Goal: Task Accomplishment & Management: Manage account settings

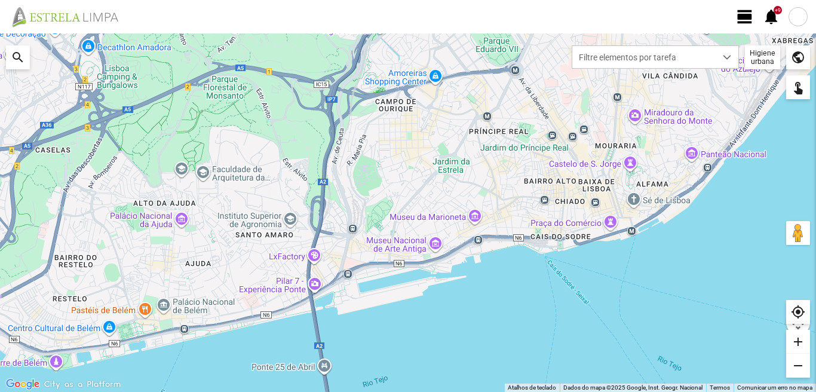
click at [748, 13] on span "view_day" at bounding box center [745, 17] width 18 height 18
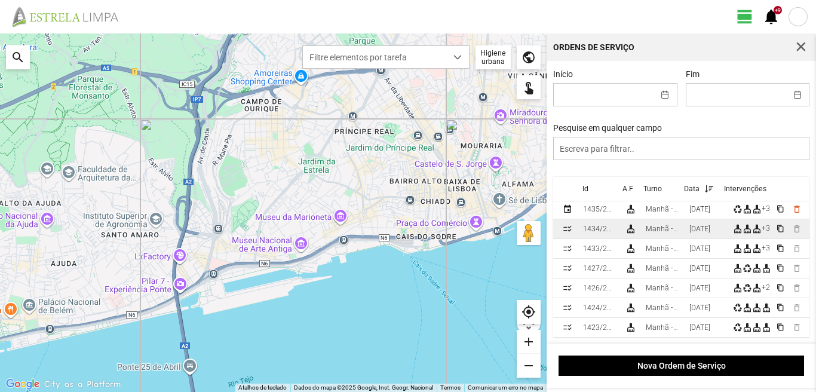
scroll to position [120, 0]
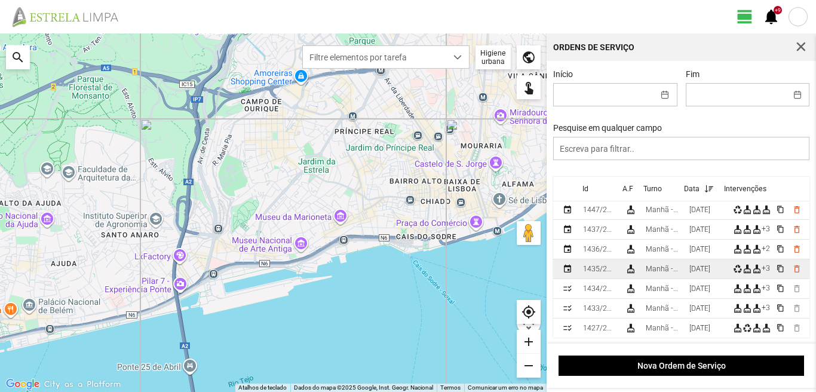
click at [696, 273] on div "[DATE]" at bounding box center [700, 269] width 21 height 8
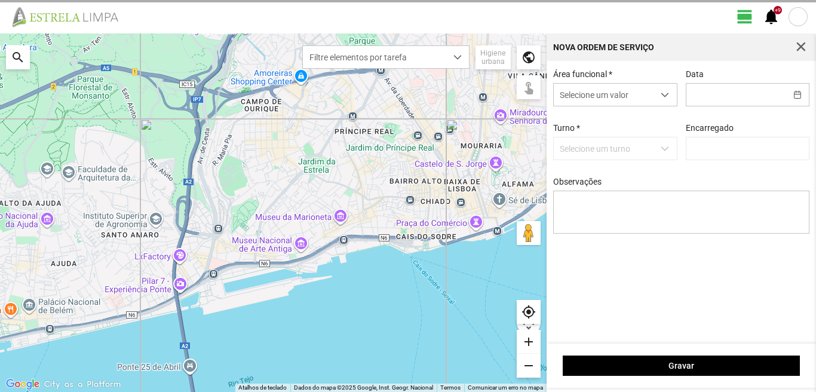
type input "[DATE]"
type textarea "39-baixa Ao serviço-6-10-17-22-25-36-44-45-47-49-50"
type input "[PERSON_NAME]"
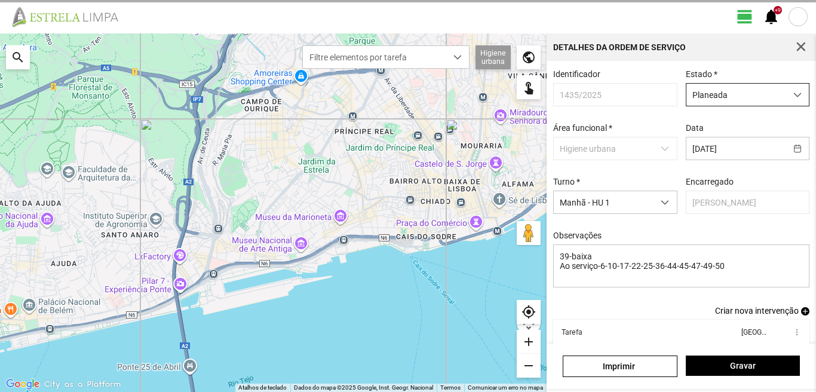
click at [690, 93] on span "Planeada" at bounding box center [737, 95] width 100 height 22
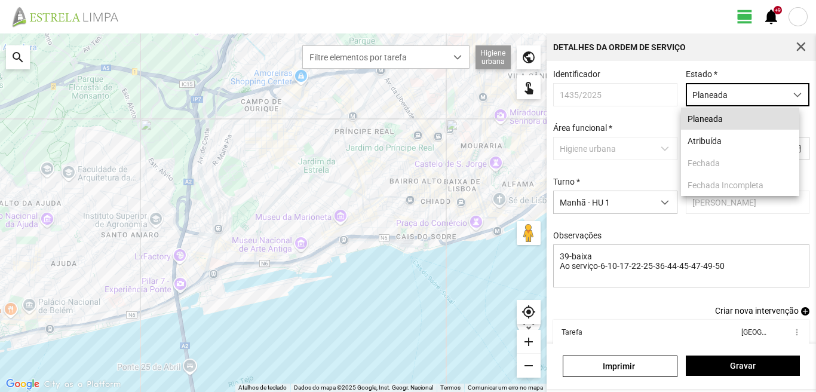
scroll to position [7, 53]
click at [694, 142] on li "Atribuída" at bounding box center [740, 141] width 118 height 22
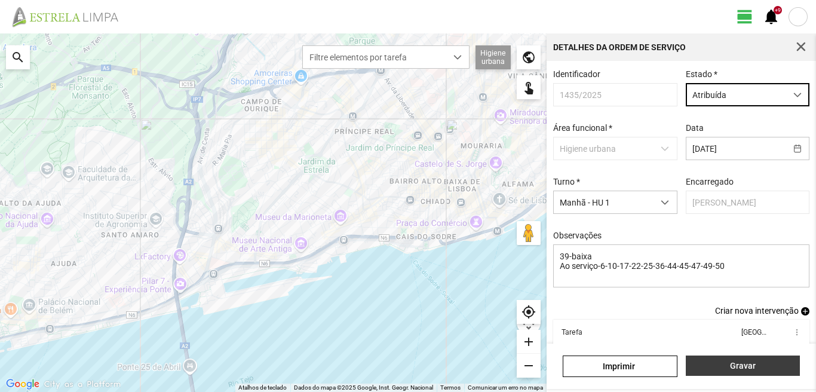
click at [708, 370] on span "Gravar" at bounding box center [743, 366] width 102 height 10
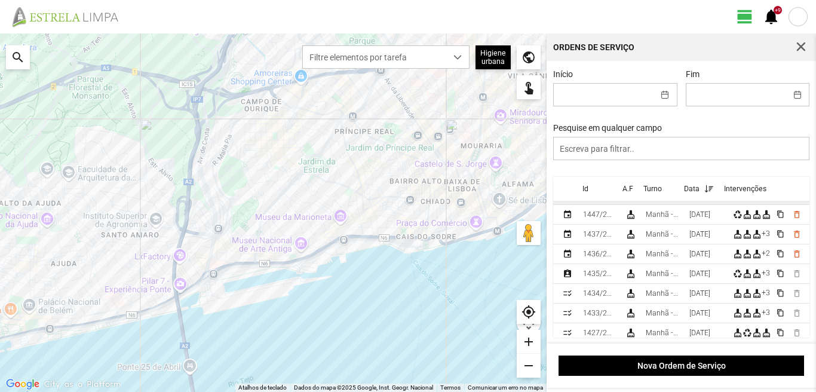
scroll to position [120, 0]
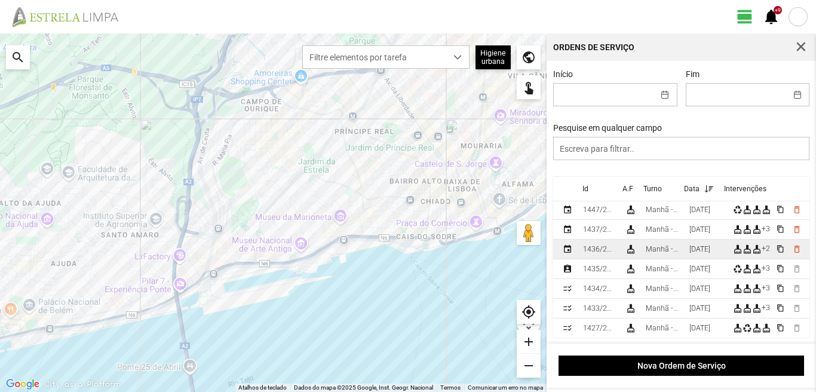
click at [693, 253] on td "[DATE]" at bounding box center [707, 250] width 44 height 20
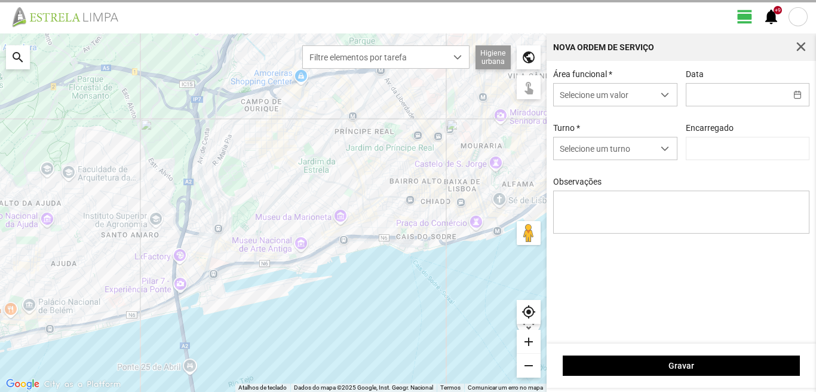
type input "[DATE]"
type input "[PERSON_NAME]"
type textarea "[DATE]-descanso ao serviço-17-22-25-36-44-45-47-49-50"
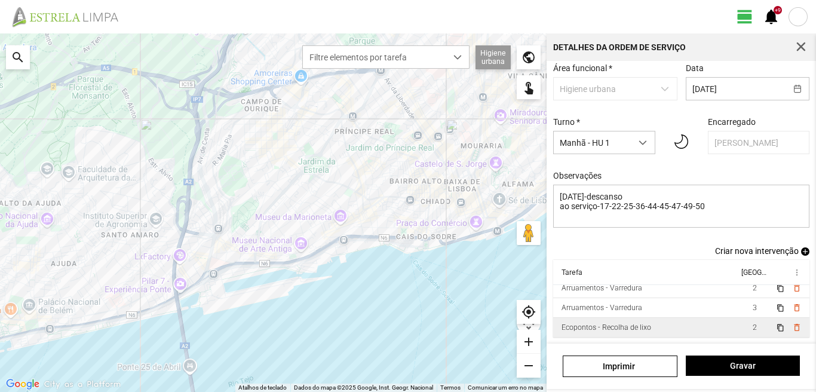
scroll to position [46, 0]
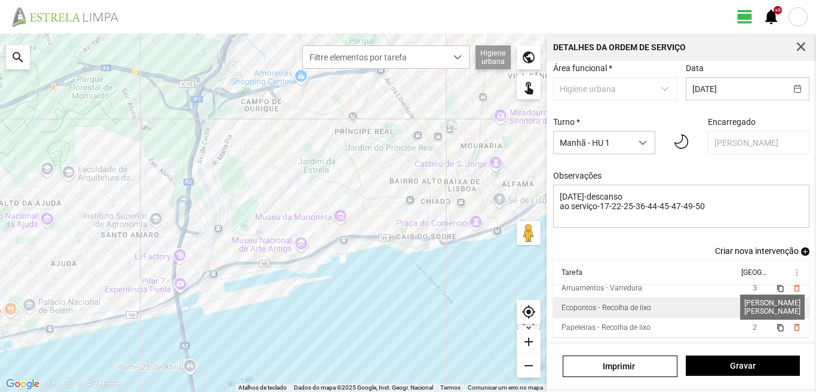
click at [753, 304] on span "2" at bounding box center [755, 308] width 4 height 8
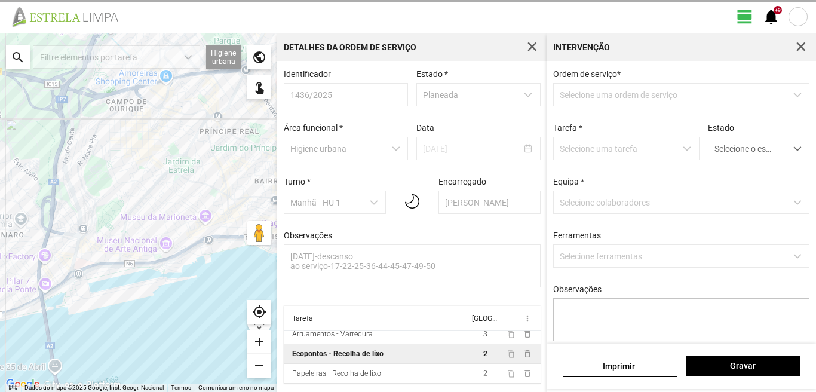
scroll to position [2, 0]
type textarea "condutor [PERSON_NAME] ajudante [PERSON_NAME]"
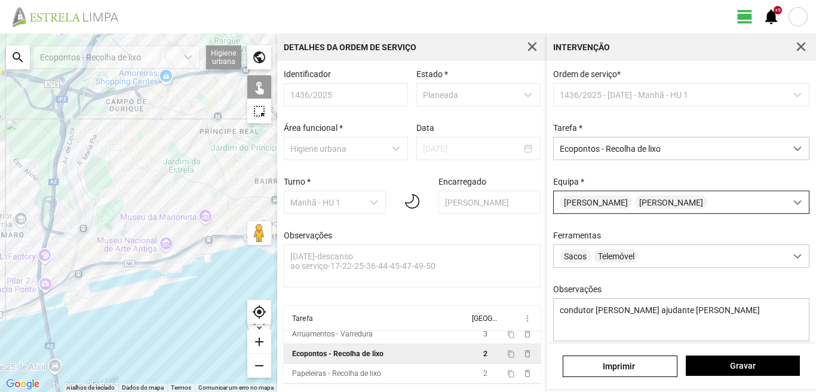
click at [595, 213] on div "[PERSON_NAME]" at bounding box center [670, 202] width 232 height 22
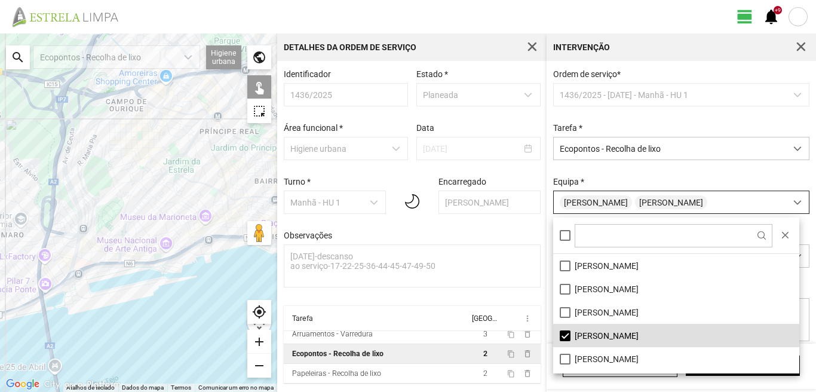
scroll to position [7, 53]
click at [567, 334] on li "[PERSON_NAME]" at bounding box center [676, 335] width 246 height 23
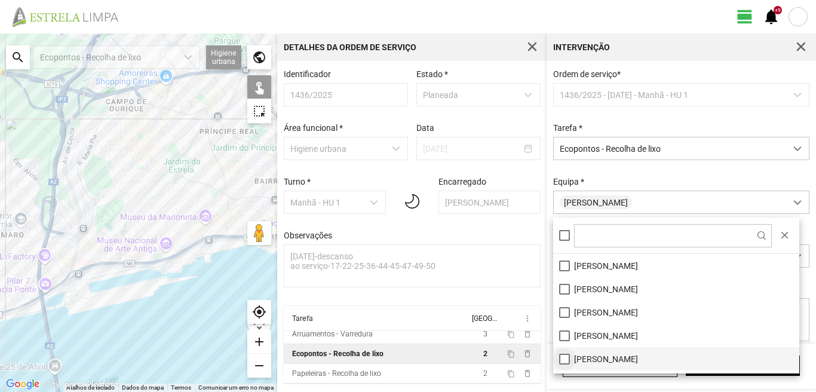
click at [567, 361] on li "[PERSON_NAME]" at bounding box center [676, 358] width 246 height 23
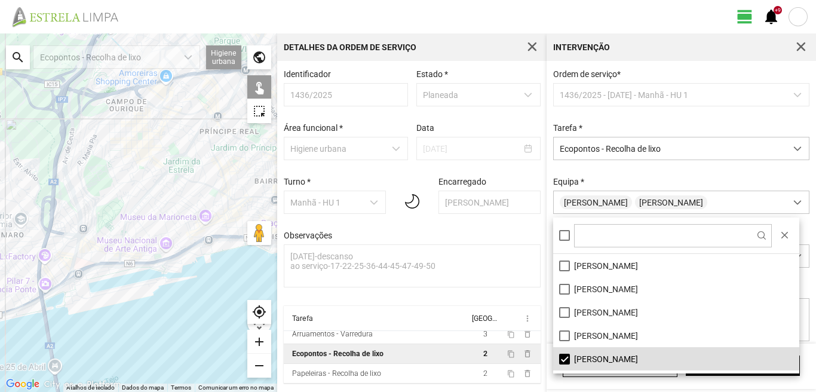
click at [188, 173] on div at bounding box center [138, 212] width 277 height 359
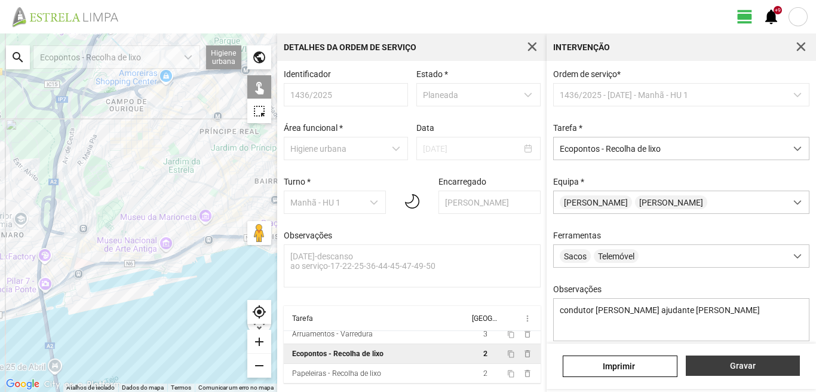
click at [710, 362] on span "Gravar" at bounding box center [743, 366] width 102 height 10
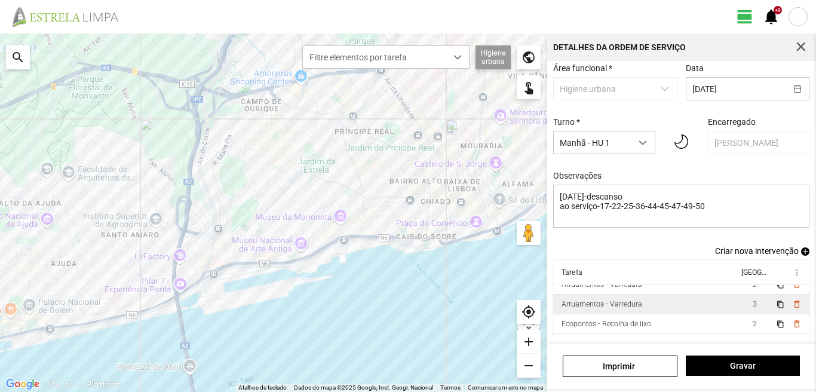
scroll to position [46, 0]
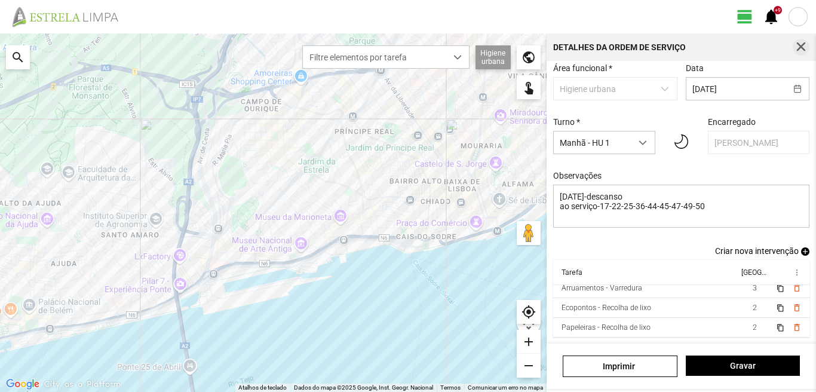
click at [806, 45] on span "button" at bounding box center [801, 47] width 11 height 11
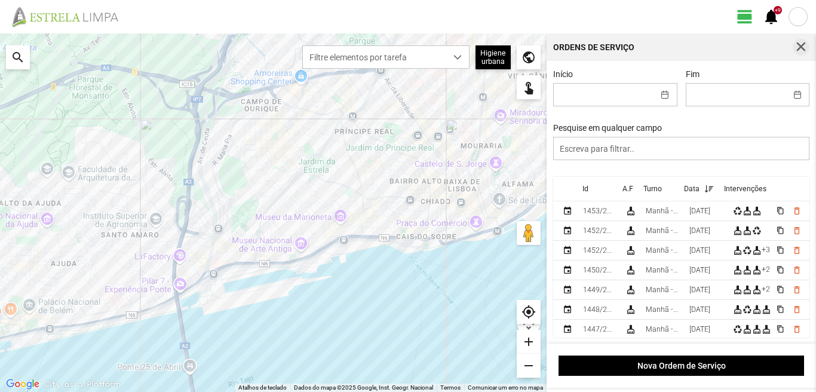
click at [797, 45] on span "button" at bounding box center [801, 47] width 11 height 11
